Goal: Information Seeking & Learning: Learn about a topic

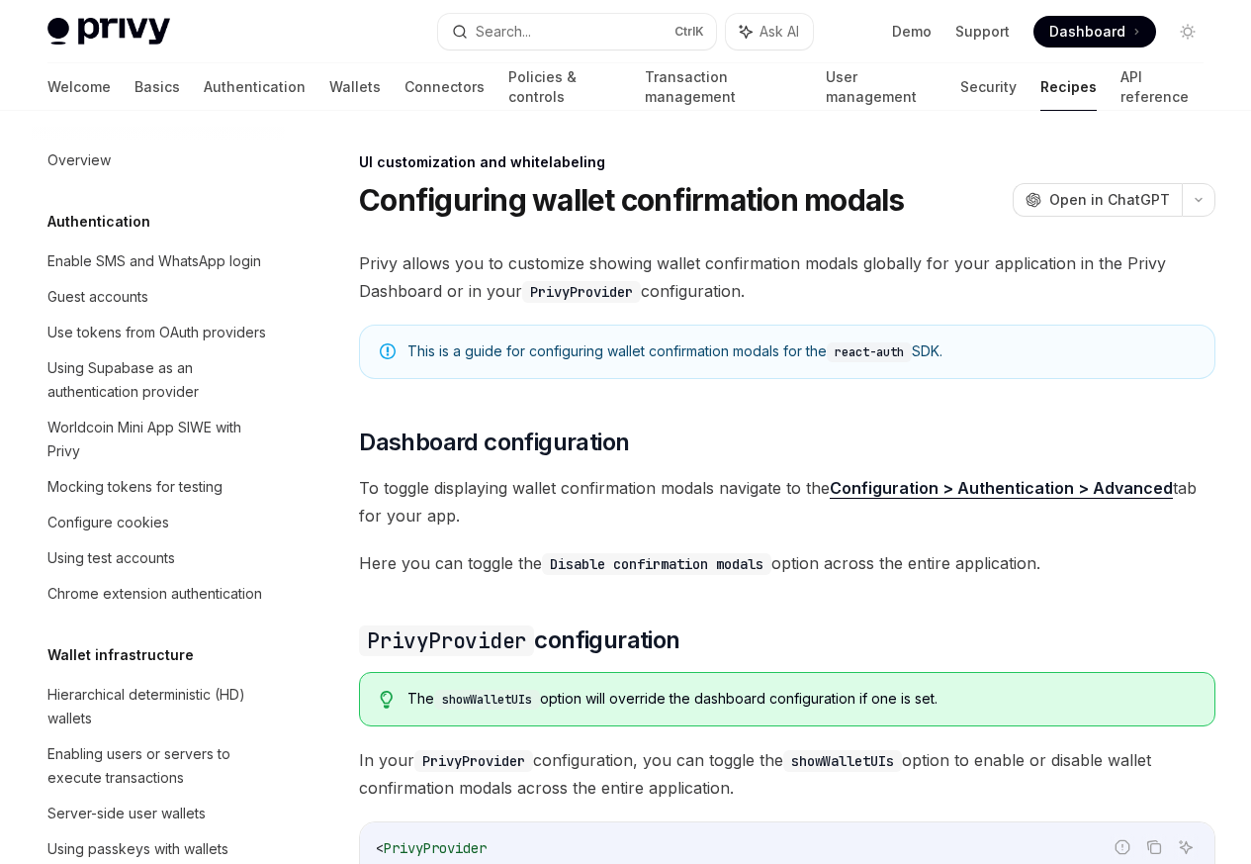
scroll to position [866, 0]
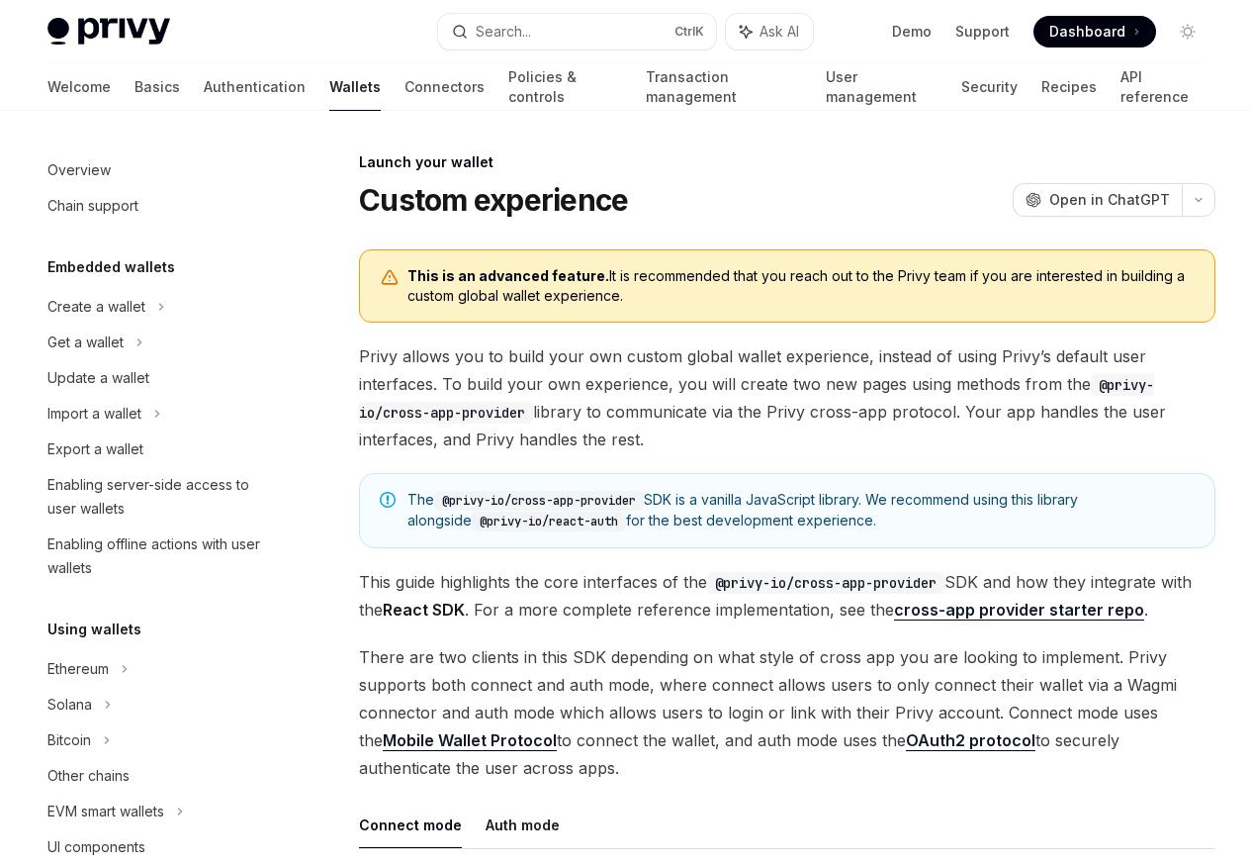
scroll to position [906, 0]
